Goal: Transaction & Acquisition: Purchase product/service

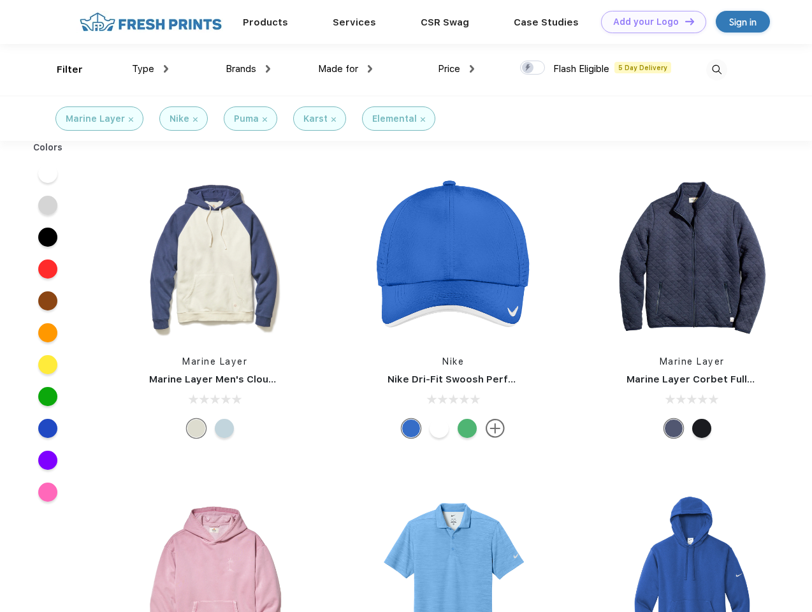
scroll to position [1, 0]
click at [649, 22] on link "Add your Logo Design Tool" at bounding box center [653, 22] width 105 height 22
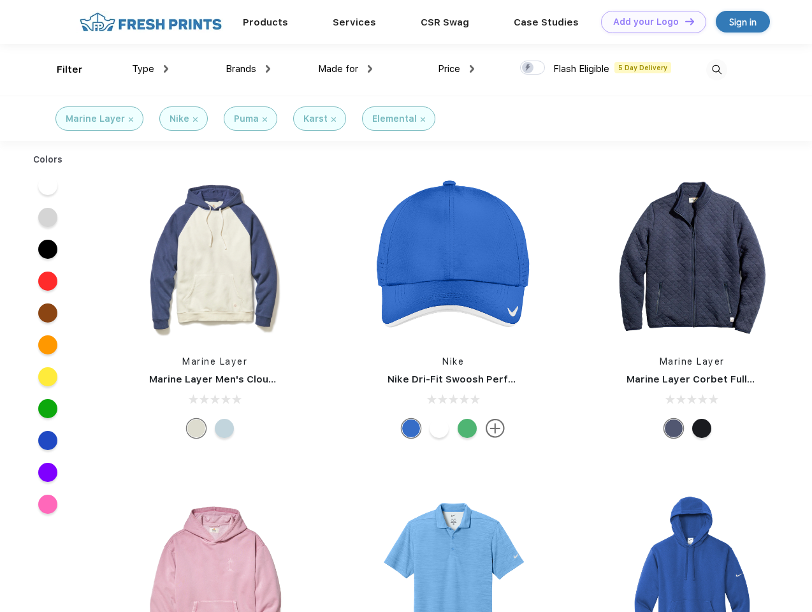
click at [0, 0] on div "Design Tool" at bounding box center [0, 0] width 0 height 0
click at [684, 21] on link "Add your Logo Design Tool" at bounding box center [653, 22] width 105 height 22
click at [61, 70] on div "Filter" at bounding box center [70, 69] width 26 height 15
click at [150, 69] on span "Type" at bounding box center [143, 68] width 22 height 11
click at [248, 69] on span "Brands" at bounding box center [241, 68] width 31 height 11
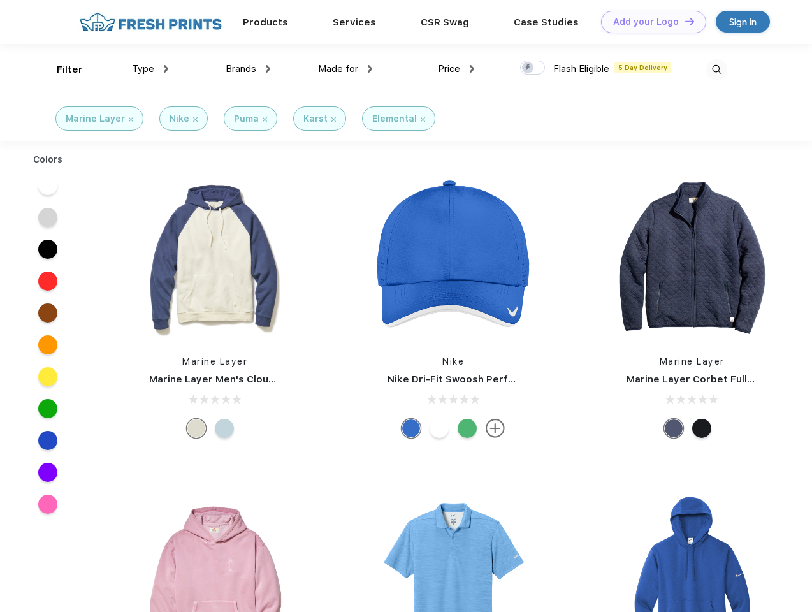
click at [346, 69] on span "Made for" at bounding box center [338, 68] width 40 height 11
click at [457, 69] on span "Price" at bounding box center [449, 68] width 22 height 11
click at [533, 68] on div at bounding box center [532, 68] width 25 height 14
click at [529, 68] on input "checkbox" at bounding box center [524, 64] width 8 height 8
click at [717, 70] on img at bounding box center [717, 69] width 21 height 21
